Goal: Task Accomplishment & Management: Manage account settings

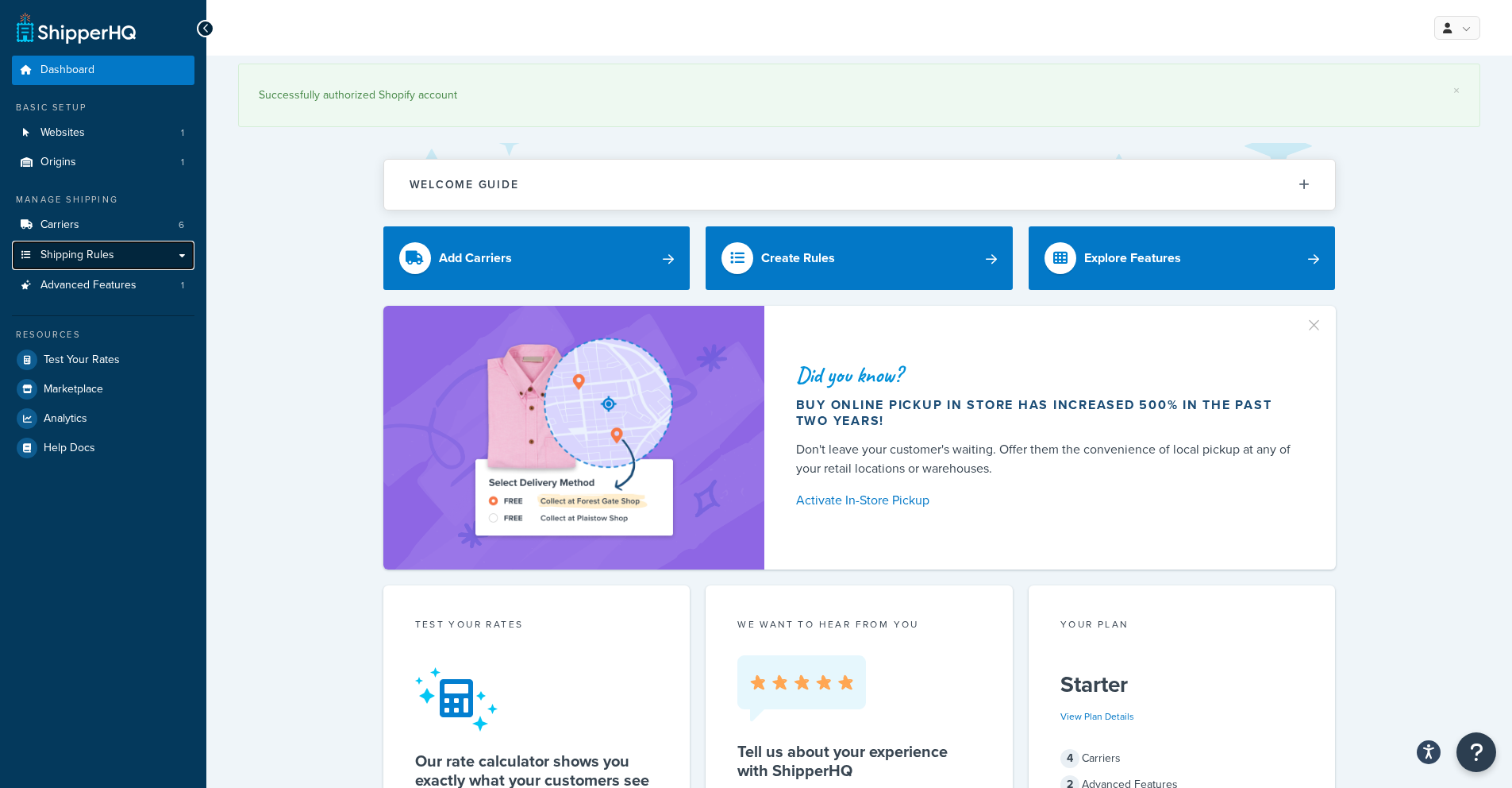
click at [124, 254] on link "Shipping Rules" at bounding box center [103, 255] width 183 height 30
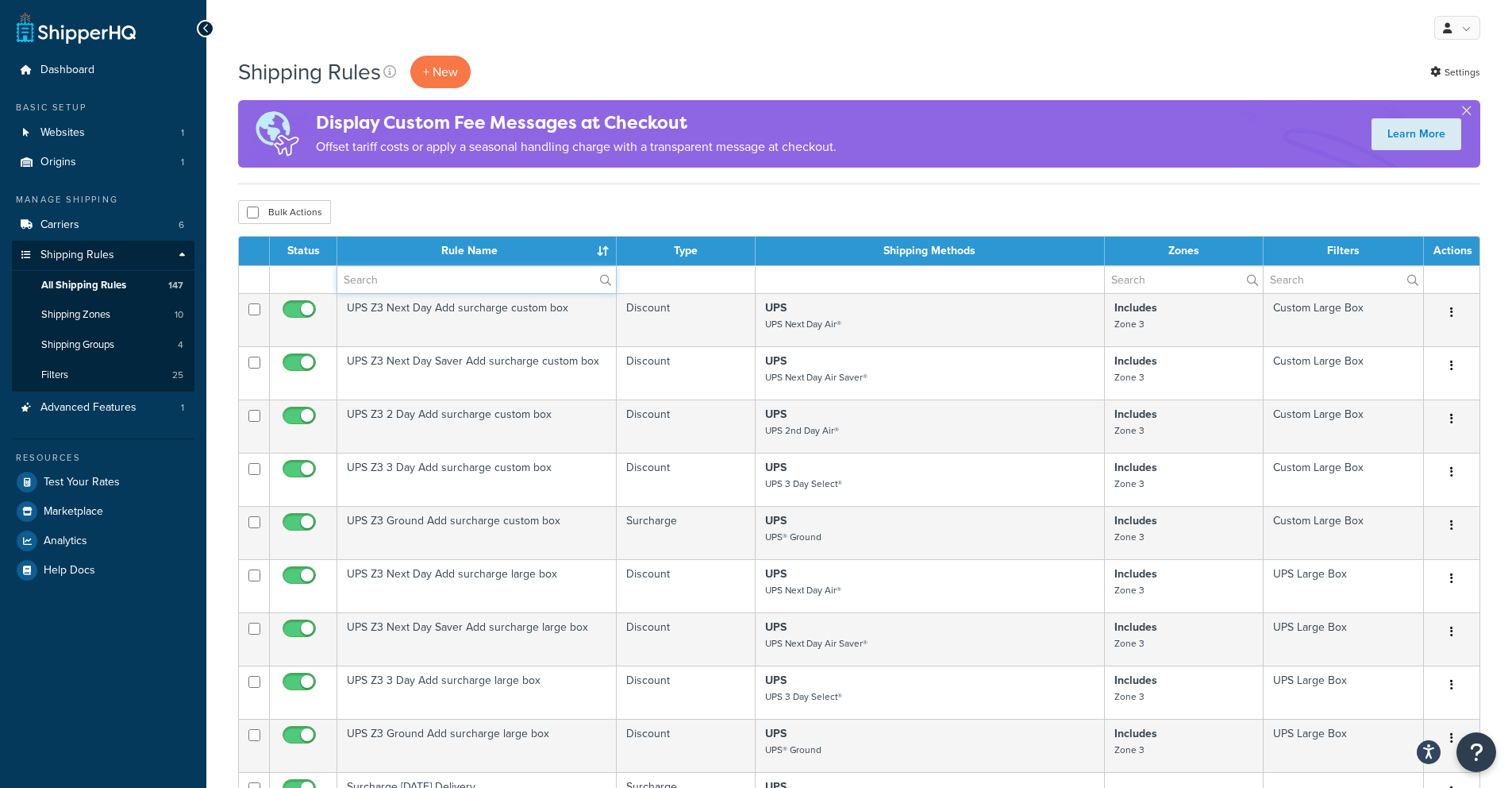
click at [416, 276] on input "text" at bounding box center [476, 279] width 278 height 27
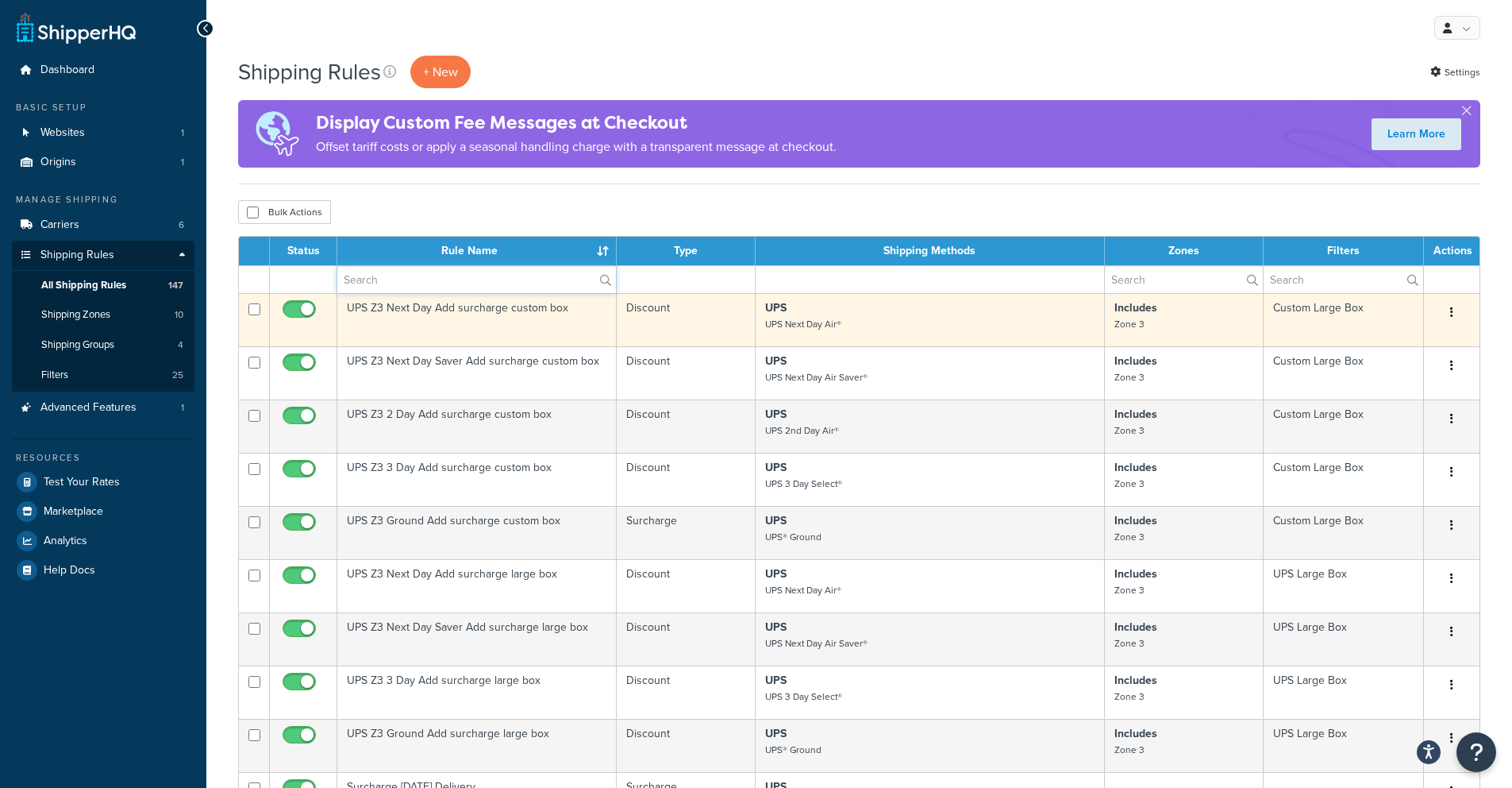
type input "hide"
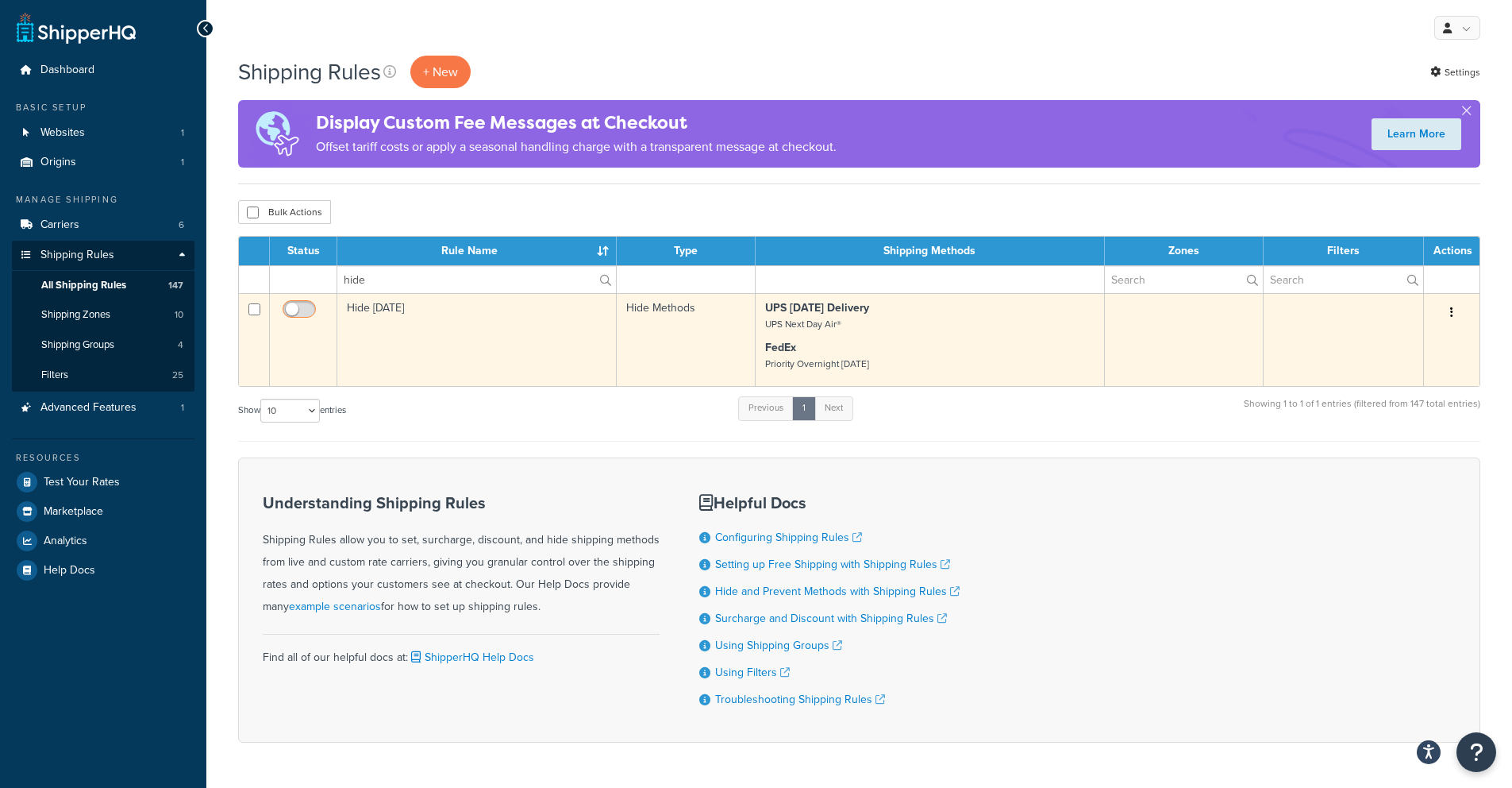
click at [294, 307] on input "checkbox" at bounding box center [301, 313] width 44 height 20
checkbox input "true"
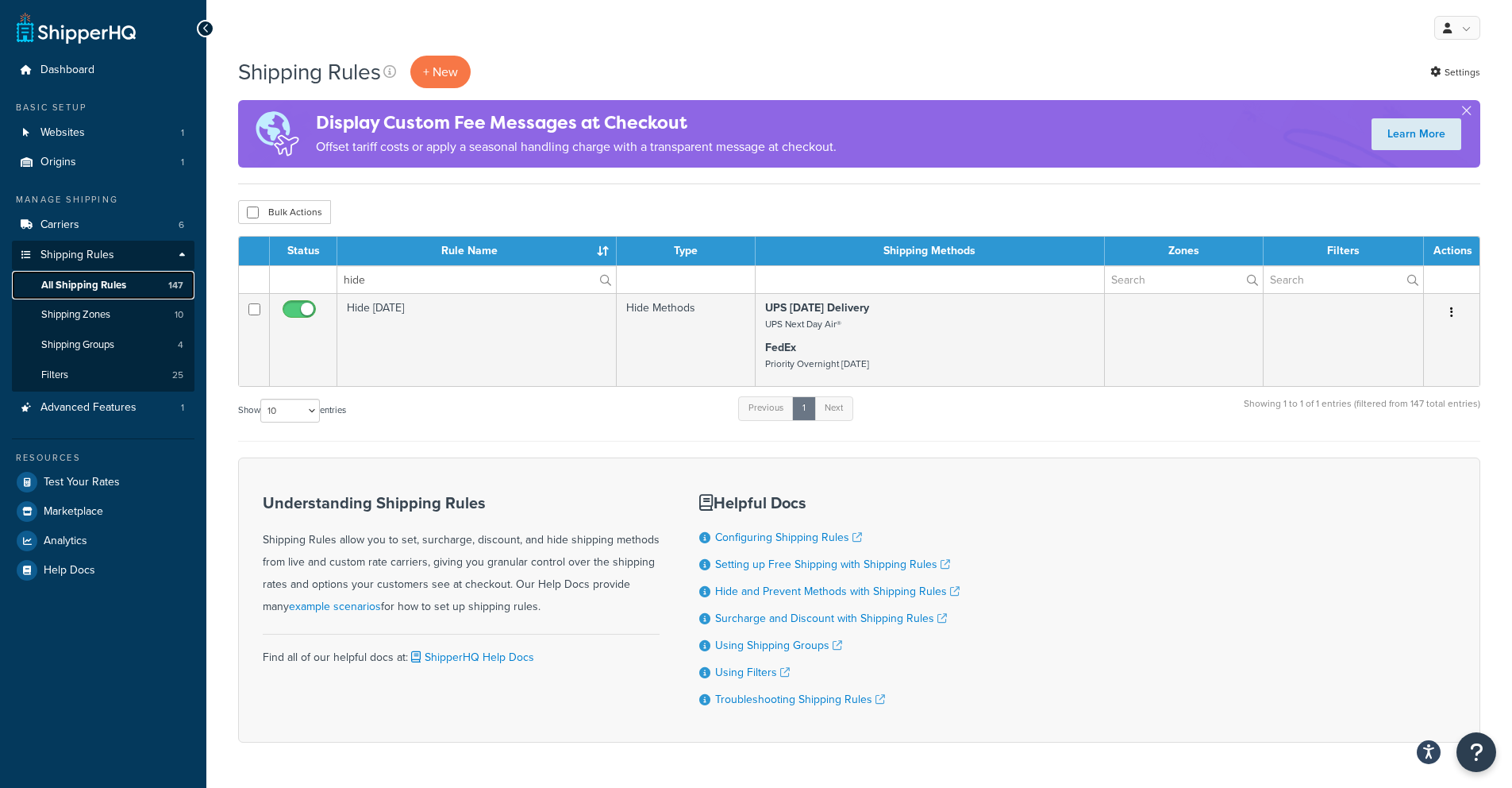
click at [103, 287] on span "All Shipping Rules" at bounding box center [84, 285] width 85 height 14
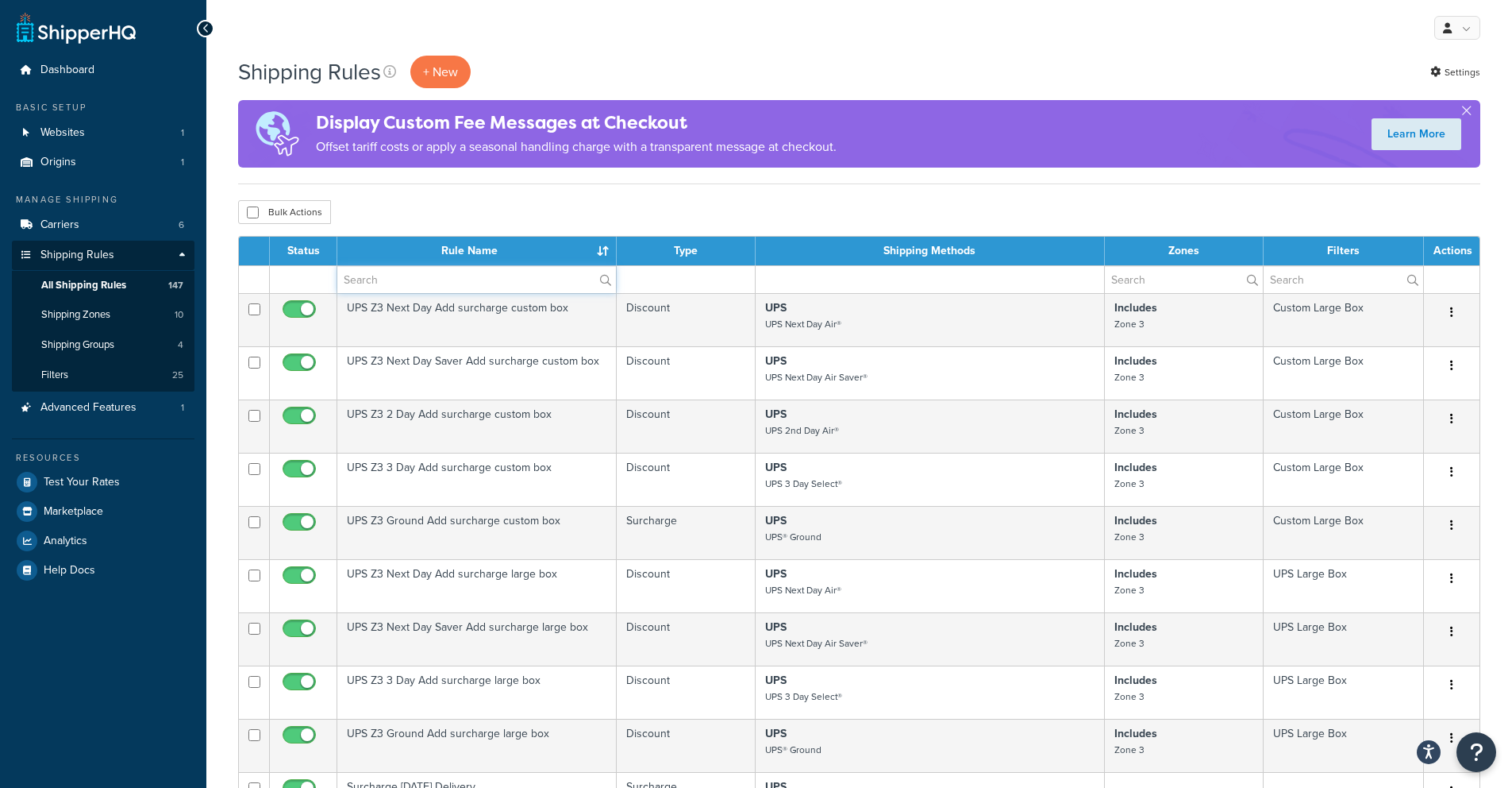
click at [415, 281] on input "text" at bounding box center [476, 279] width 278 height 27
type input "hide"
